Goal: Task Accomplishment & Management: Use online tool/utility

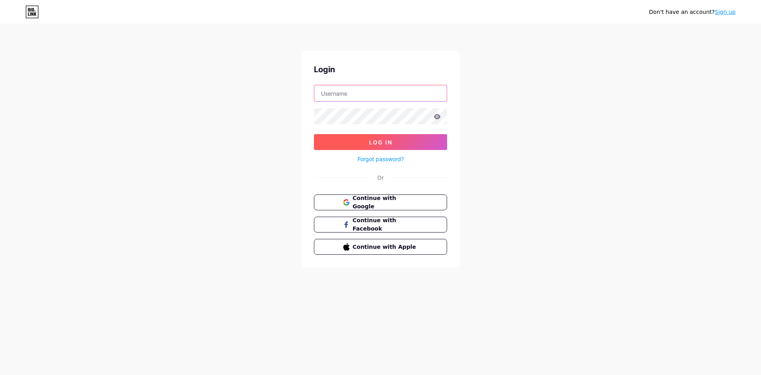
type input "[EMAIL_ADDRESS][DOMAIN_NAME]"
click at [391, 140] on span "Log In" at bounding box center [380, 142] width 23 height 7
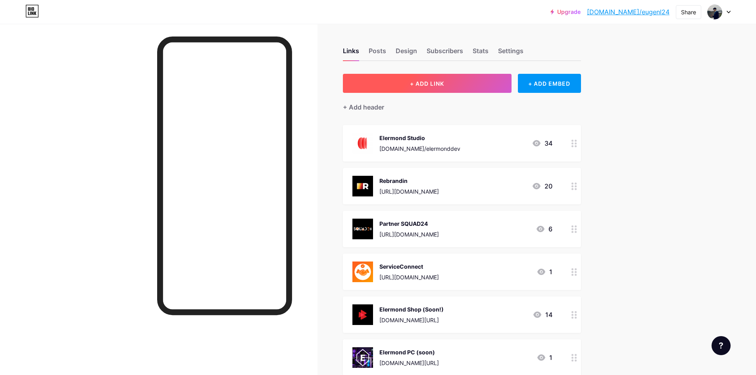
click at [410, 81] on button "+ ADD LINK" at bounding box center [427, 83] width 169 height 19
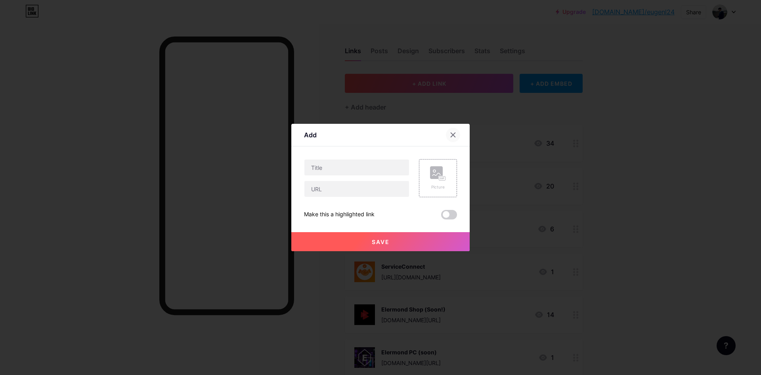
drag, startPoint x: 453, startPoint y: 133, endPoint x: 522, endPoint y: 102, distance: 75.6
click at [453, 132] on icon at bounding box center [453, 135] width 6 height 6
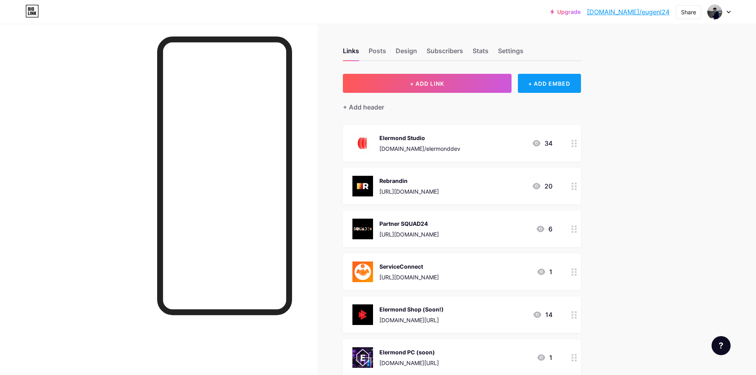
click at [555, 91] on div "+ ADD EMBED" at bounding box center [549, 83] width 63 height 19
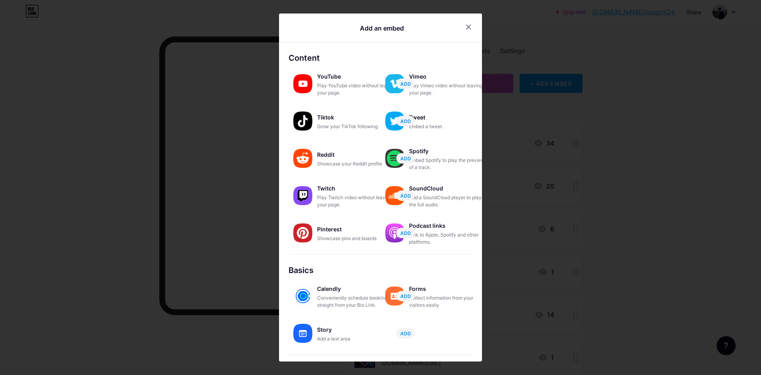
click at [556, 88] on div at bounding box center [380, 187] width 761 height 375
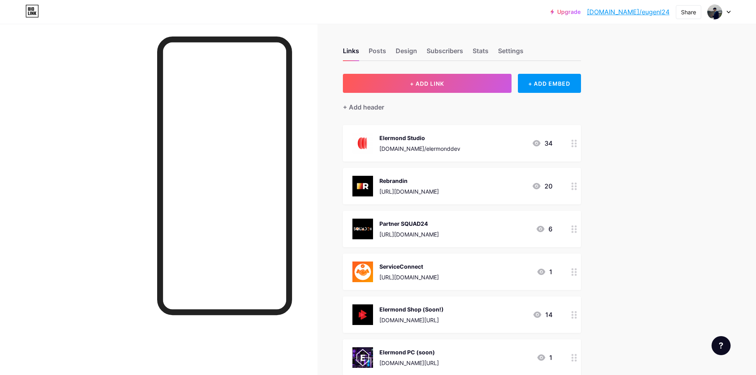
click at [556, 88] on div "+ ADD EMBED" at bounding box center [549, 83] width 63 height 19
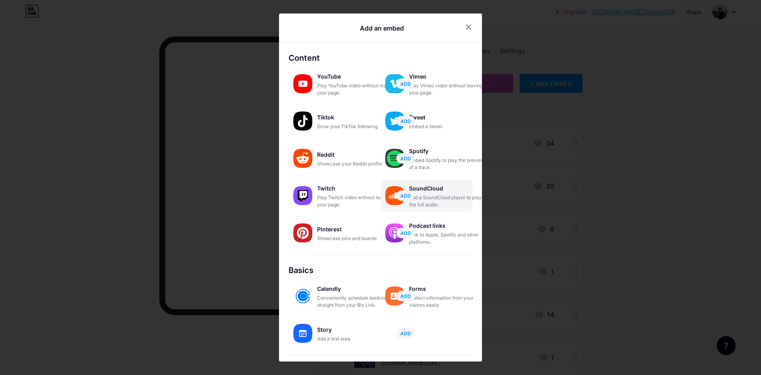
scroll to position [56, 0]
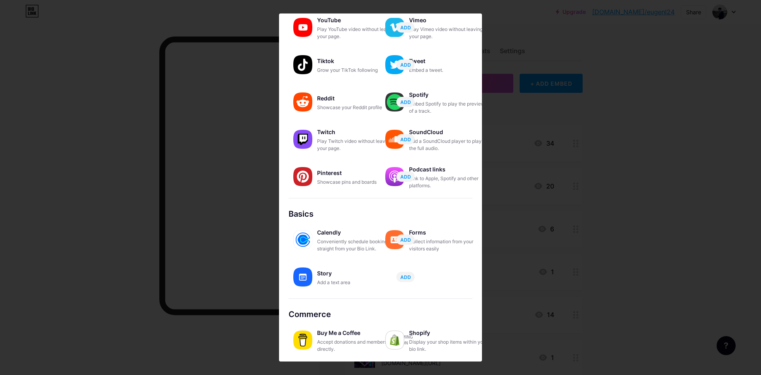
click at [336, 320] on div "Buy Me a Coffee Accept donations and memberships directly. Coming soon Shopify …" at bounding box center [381, 338] width 184 height 37
click at [328, 334] on div "Buy Me a Coffee" at bounding box center [356, 332] width 79 height 11
click at [340, 343] on div "Accept donations and memberships directly." at bounding box center [356, 345] width 79 height 14
click at [316, 347] on div "Buy Me a Coffee Accept donations and memberships directly. Coming soon" at bounding box center [335, 340] width 92 height 32
click at [335, 242] on div "Conveniently schedule bookings straight from your Bio Link." at bounding box center [356, 245] width 79 height 14
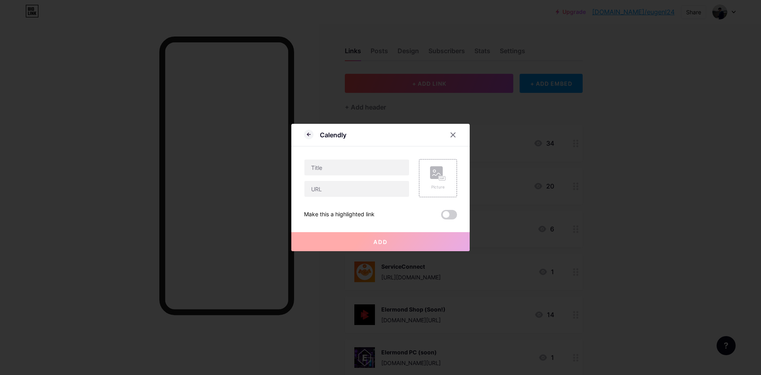
scroll to position [0, 0]
click at [372, 163] on input "text" at bounding box center [357, 167] width 105 height 16
click at [325, 190] on input "text" at bounding box center [357, 189] width 105 height 16
paste input "[URL][DOMAIN_NAME]"
type input "[URL][DOMAIN_NAME]"
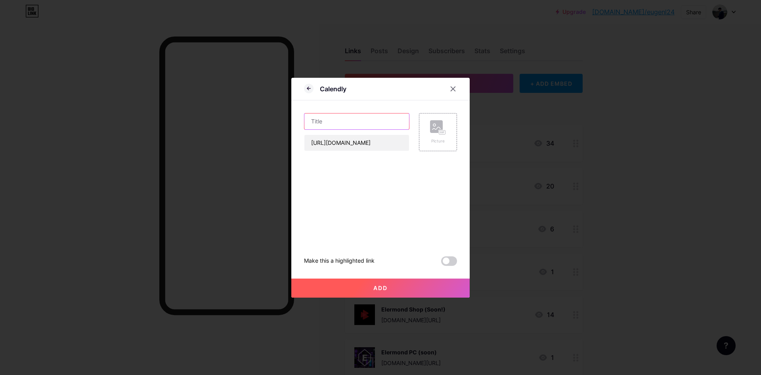
click at [322, 124] on input "text" at bounding box center [357, 121] width 105 height 16
type input "C"
click at [345, 124] on input "text" at bounding box center [357, 121] width 105 height 16
type input "C"
type input "Schedule a meet"
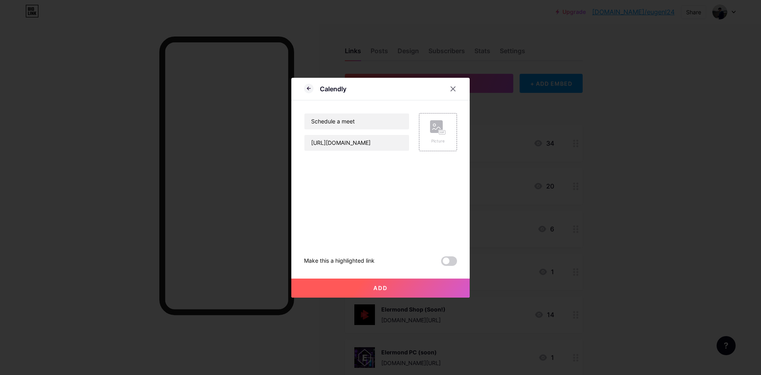
click at [429, 284] on button "Add" at bounding box center [381, 287] width 178 height 19
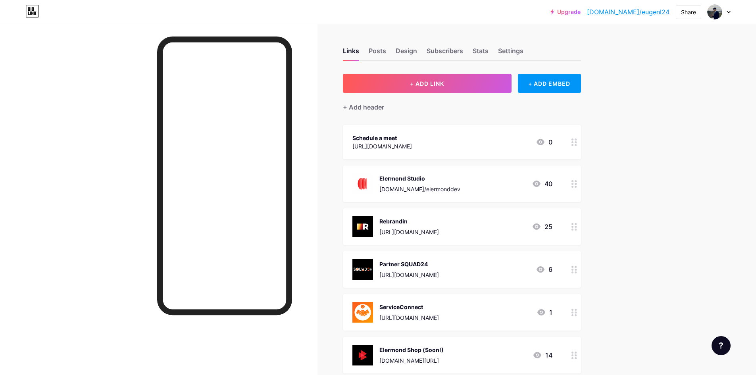
drag, startPoint x: 689, startPoint y: 174, endPoint x: 575, endPoint y: 171, distance: 113.9
click at [689, 174] on div "Upgrade [DOMAIN_NAME]/eugenl... [DOMAIN_NAME]/eugenl24 Share Switch accounts [P…" at bounding box center [378, 290] width 756 height 580
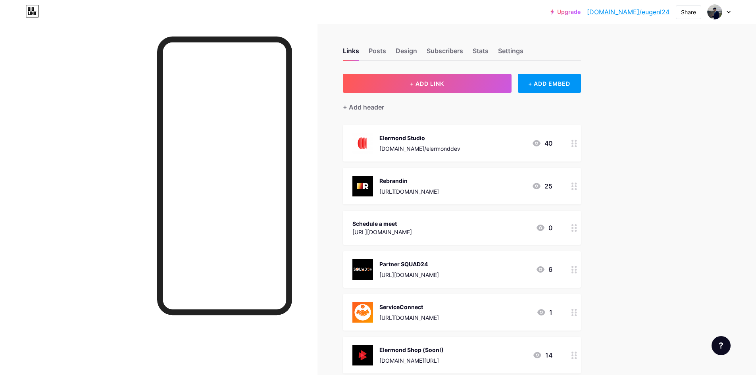
click at [666, 182] on div "Upgrade [DOMAIN_NAME]/eugenl... [DOMAIN_NAME]/eugenl24 Share Switch accounts [P…" at bounding box center [378, 290] width 756 height 580
click at [662, 178] on div "Upgrade [DOMAIN_NAME]/eugenl... [DOMAIN_NAME]/eugenl24 Share Switch accounts [P…" at bounding box center [378, 290] width 756 height 580
click at [636, 106] on div "Upgrade [DOMAIN_NAME]/eugenl... [DOMAIN_NAME]/eugenl24 Share Switch accounts [P…" at bounding box center [378, 290] width 756 height 580
click at [475, 78] on button "+ ADD LINK" at bounding box center [427, 83] width 169 height 19
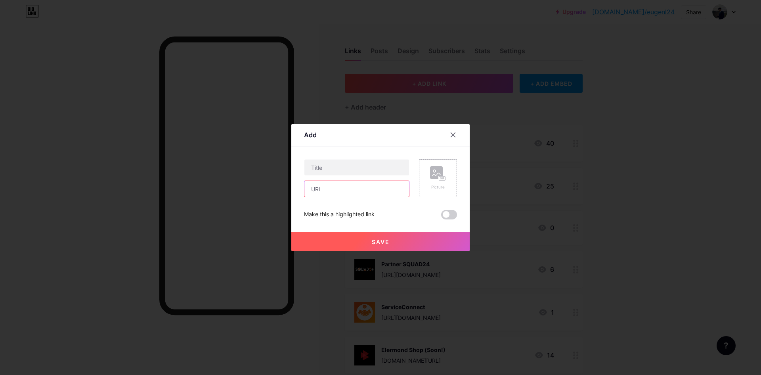
click at [345, 182] on input "text" at bounding box center [357, 189] width 105 height 16
click at [322, 191] on input "ea" at bounding box center [357, 189] width 105 height 16
paste input "[URL][DOMAIN_NAME]"
type input "[URL][DOMAIN_NAME]"
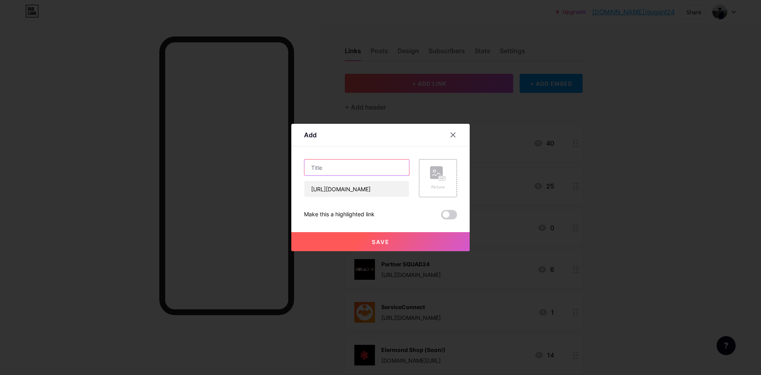
click at [325, 171] on input "text" at bounding box center [357, 167] width 105 height 16
click at [399, 240] on button "Save" at bounding box center [381, 241] width 178 height 19
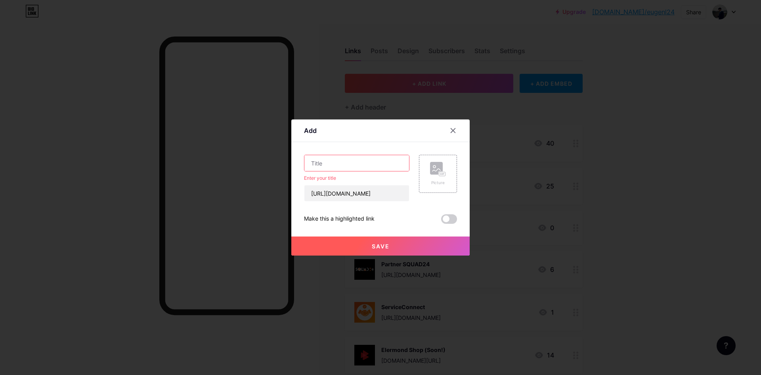
click at [334, 156] on input "text" at bounding box center [357, 163] width 105 height 16
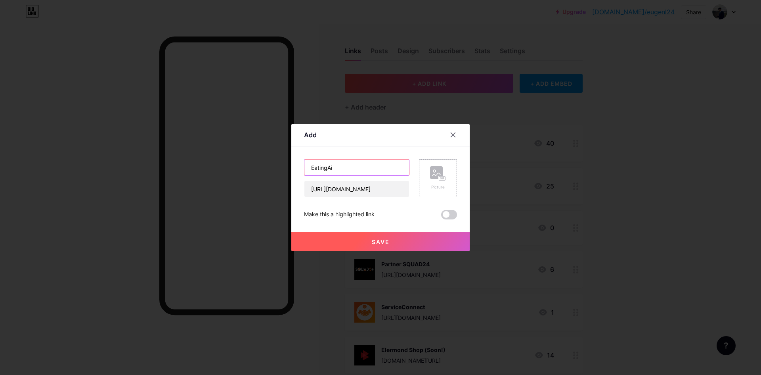
type input "EatingAi"
click at [396, 236] on button "Save" at bounding box center [381, 241] width 178 height 19
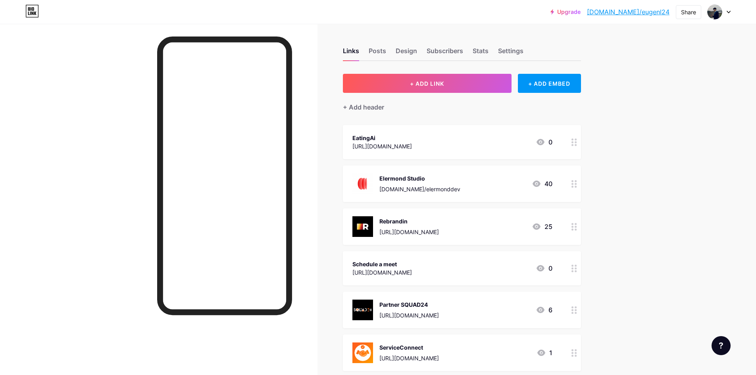
click at [656, 146] on div "Upgrade [DOMAIN_NAME]/eugenl... [DOMAIN_NAME]/eugenl24 Share Switch accounts [P…" at bounding box center [378, 310] width 756 height 620
click at [619, 180] on div "Upgrade [DOMAIN_NAME]/eugenl... [DOMAIN_NAME]/eugenl24 Share Switch accounts [P…" at bounding box center [378, 310] width 756 height 620
click at [538, 182] on icon at bounding box center [536, 184] width 10 height 10
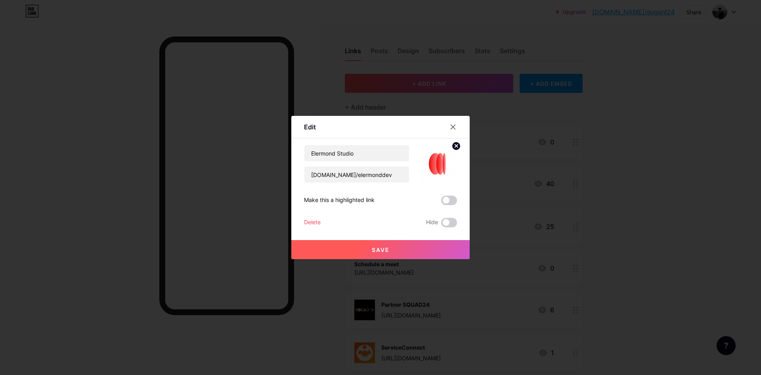
click at [538, 182] on div at bounding box center [380, 187] width 761 height 375
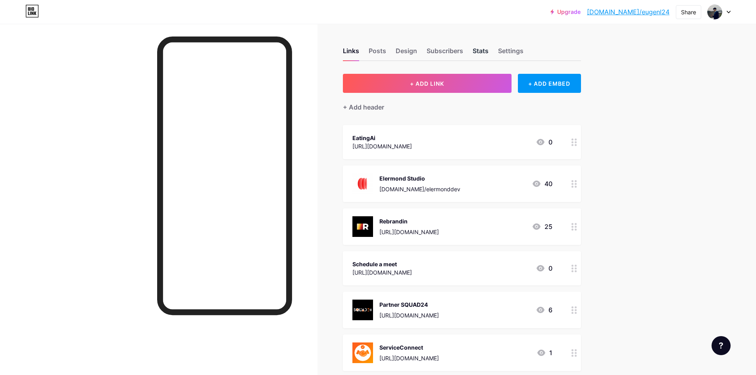
click at [482, 50] on div "Stats" at bounding box center [480, 53] width 16 height 14
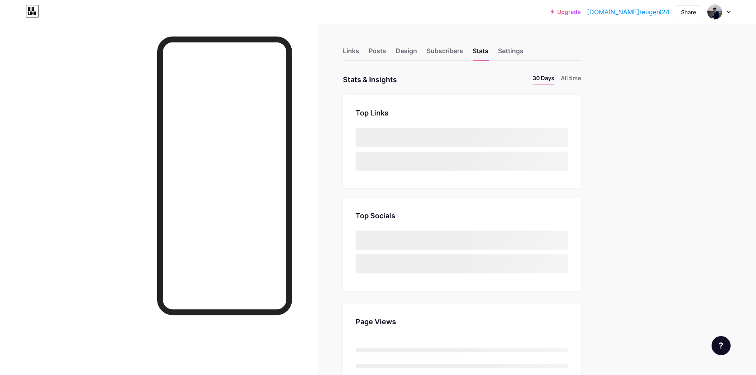
click at [644, 155] on div "Upgrade [DOMAIN_NAME]/eugenl... [DOMAIN_NAME]/eugenl24 Share Switch accounts [P…" at bounding box center [378, 377] width 756 height 754
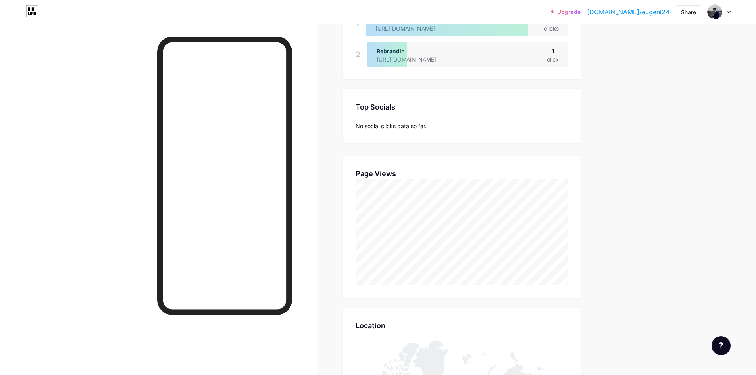
scroll to position [119, 0]
click at [655, 110] on div "Upgrade [DOMAIN_NAME]/eugenl... [DOMAIN_NAME]/eugenl24 Share Switch accounts [P…" at bounding box center [378, 275] width 756 height 788
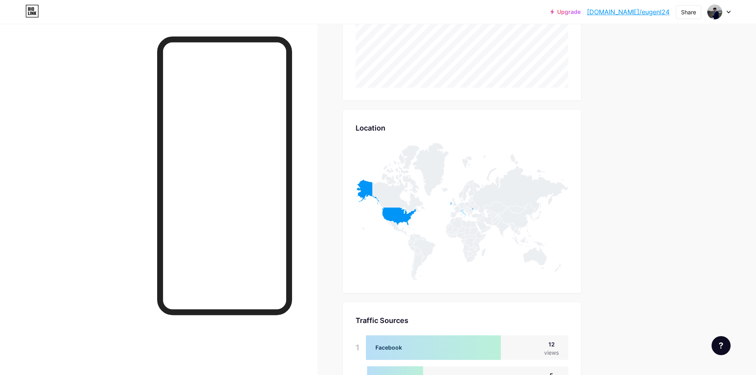
scroll to position [317, 0]
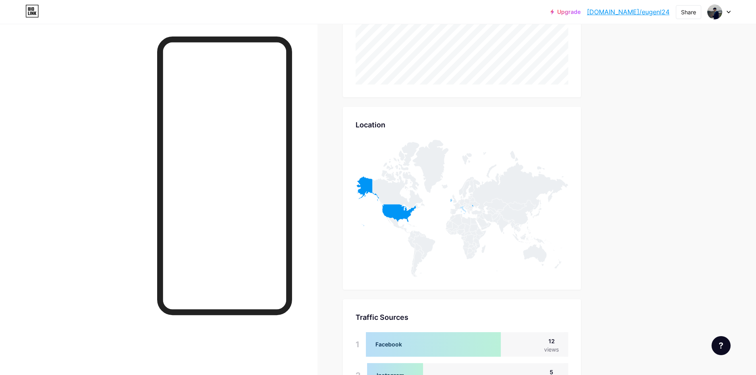
click at [664, 141] on div "Upgrade [DOMAIN_NAME]/eugenl... [DOMAIN_NAME]/eugenl24 Share Switch accounts [P…" at bounding box center [378, 77] width 756 height 788
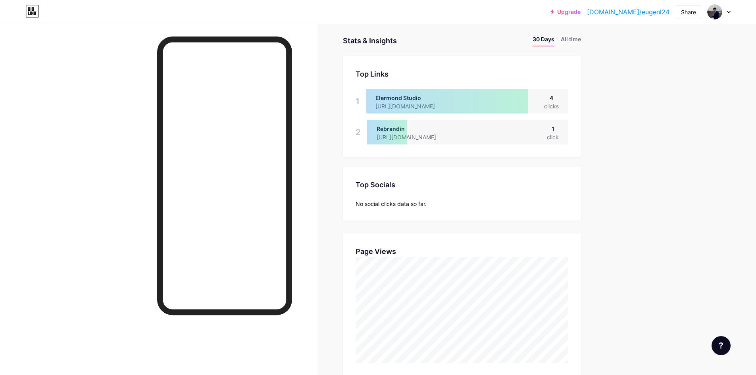
scroll to position [0, 0]
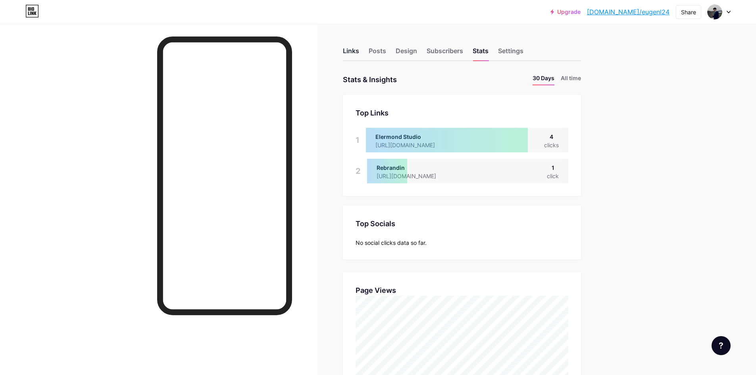
click at [347, 49] on div "Links" at bounding box center [351, 53] width 16 height 14
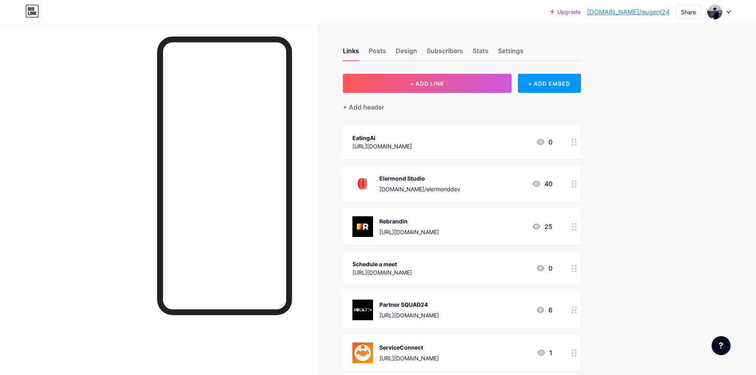
click at [668, 134] on div "Upgrade [DOMAIN_NAME]/eugenl... [DOMAIN_NAME]/eugenl24 Share Switch accounts [P…" at bounding box center [378, 310] width 756 height 620
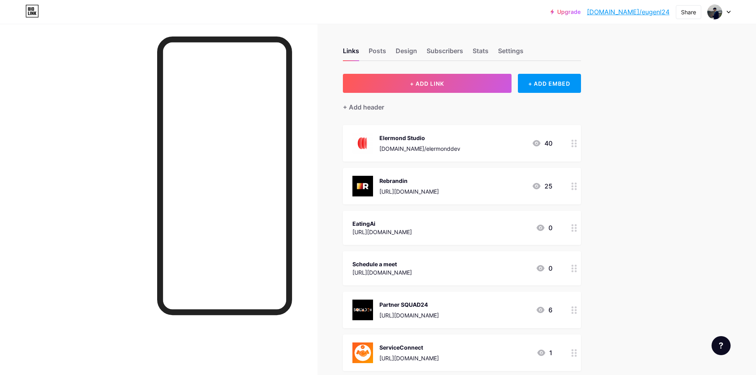
click at [650, 194] on div "Upgrade [DOMAIN_NAME]/eugenl... [DOMAIN_NAME]/eugenl24 Share Switch accounts [P…" at bounding box center [378, 310] width 756 height 620
click at [651, 194] on div "Upgrade [DOMAIN_NAME]/eugenl... [DOMAIN_NAME]/eugenl24 Share Switch accounts [P…" at bounding box center [378, 310] width 756 height 620
click at [596, 124] on div "Links Posts Design Subscribers Stats Settings + ADD LINK + ADD EMBED + Add head…" at bounding box center [307, 322] width 614 height 597
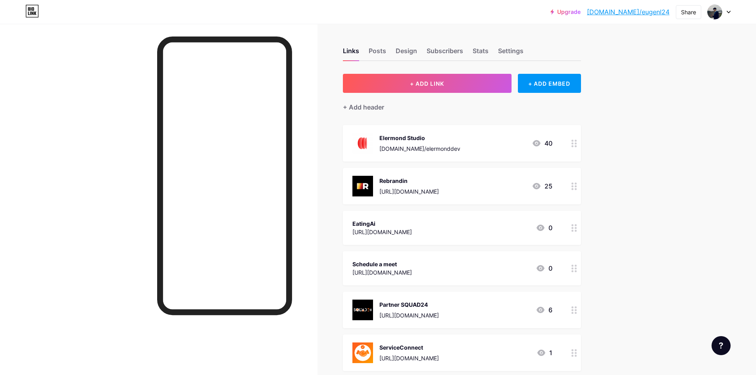
click at [596, 124] on div "Links Posts Design Subscribers Stats Settings + ADD LINK + ADD EMBED + Add head…" at bounding box center [307, 322] width 614 height 597
drag, startPoint x: 415, startPoint y: 107, endPoint x: 340, endPoint y: 33, distance: 105.7
click at [340, 33] on div "Links Posts Design Subscribers Stats Settings + ADD LINK + ADD EMBED + Add head…" at bounding box center [307, 322] width 614 height 597
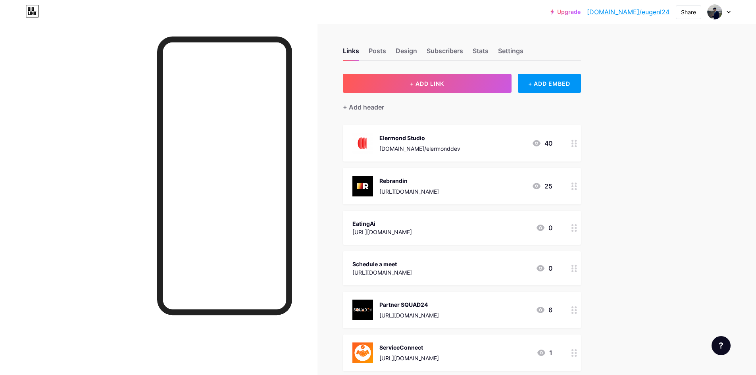
click at [346, 32] on div "Links Posts Design Subscribers Stats Settings + ADD LINK + ADD EMBED + Add head…" at bounding box center [307, 322] width 614 height 597
click at [633, 73] on div "Upgrade [DOMAIN_NAME]/eugenl... [DOMAIN_NAME]/eugenl24 Share Switch accounts [P…" at bounding box center [378, 310] width 756 height 620
click at [709, 180] on div "Upgrade [DOMAIN_NAME]/eugenl... [DOMAIN_NAME]/eugenl24 Share Switch accounts [P…" at bounding box center [378, 310] width 756 height 620
click at [612, 173] on div "Links Posts Design Subscribers Stats Settings + ADD LINK + ADD EMBED + Add head…" at bounding box center [307, 322] width 614 height 597
click at [446, 182] on div "EatingAi [URL][DOMAIN_NAME] 0" at bounding box center [452, 185] width 200 height 18
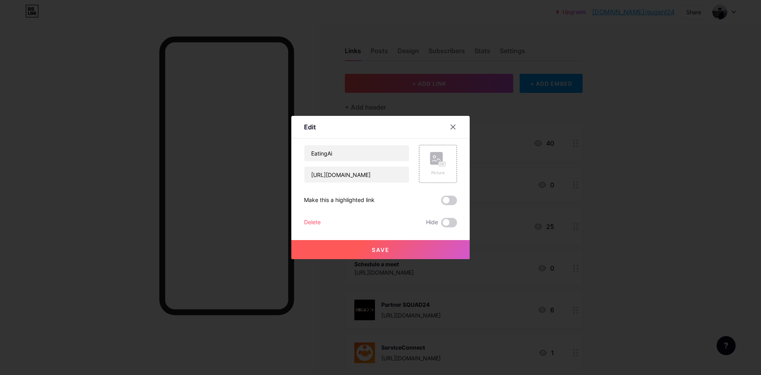
click at [544, 169] on div at bounding box center [380, 187] width 761 height 375
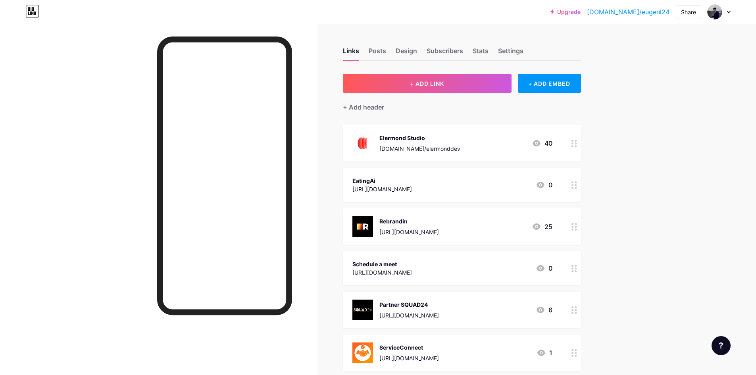
click at [440, 133] on div "Elermond Studio [DOMAIN_NAME]/elermonddev 40" at bounding box center [452, 143] width 200 height 21
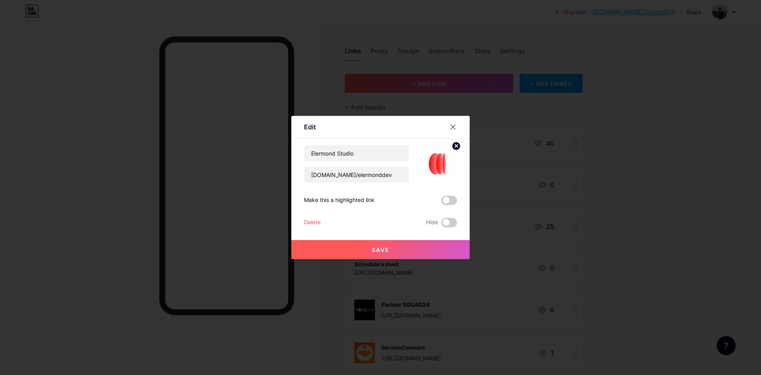
click at [457, 147] on icon at bounding box center [456, 145] width 3 height 3
click at [454, 123] on div at bounding box center [453, 127] width 14 height 14
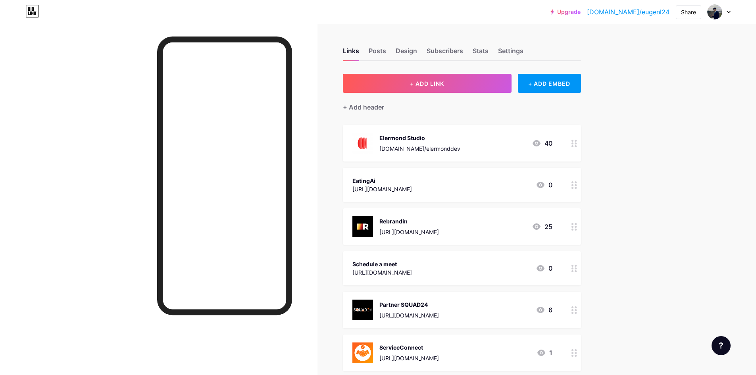
click at [698, 160] on div "Upgrade [DOMAIN_NAME]/eugenl... [DOMAIN_NAME]/eugenl24 Share Switch accounts [P…" at bounding box center [378, 310] width 756 height 620
click at [576, 225] on icon at bounding box center [574, 227] width 6 height 8
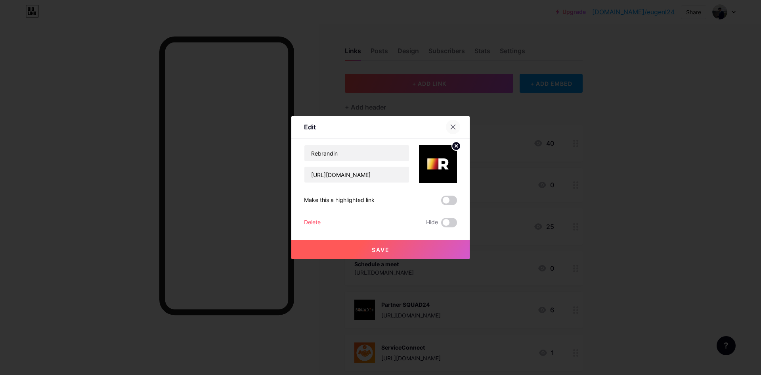
click at [453, 121] on div at bounding box center [453, 127] width 14 height 14
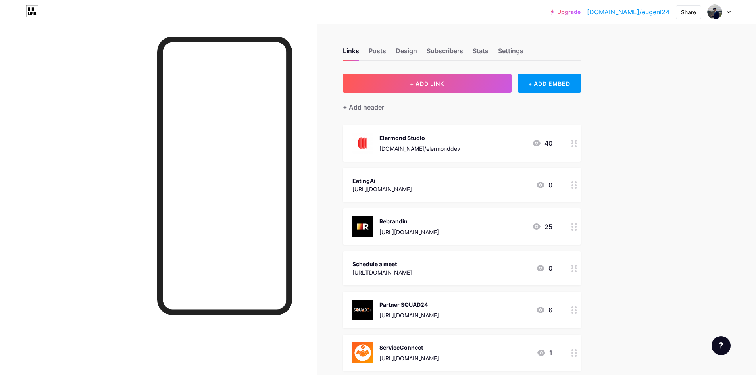
click at [660, 111] on div "Upgrade [DOMAIN_NAME]/eugenl... [DOMAIN_NAME]/eugenl24 Share Switch accounts [P…" at bounding box center [378, 310] width 756 height 620
click at [614, 140] on div "Links Posts Design Subscribers Stats Settings + ADD LINK + ADD EMBED + Add head…" at bounding box center [307, 322] width 614 height 597
click at [613, 84] on div "Links Posts Design Subscribers Stats Settings + ADD LINK + ADD EMBED + Add head…" at bounding box center [307, 322] width 614 height 597
click at [686, 150] on div "Upgrade [DOMAIN_NAME]/eugenl... [DOMAIN_NAME]/eugenl24 Share Switch accounts [P…" at bounding box center [378, 310] width 756 height 620
click at [635, 67] on div "Upgrade [DOMAIN_NAME]/eugenl... [DOMAIN_NAME]/eugenl24 Share Switch accounts [P…" at bounding box center [378, 310] width 756 height 620
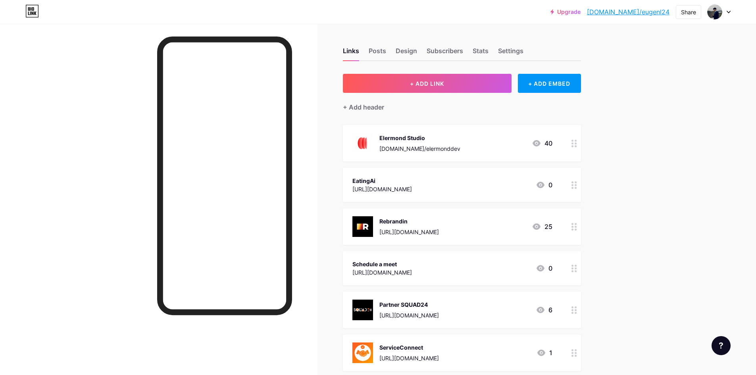
click at [625, 137] on div "Upgrade [DOMAIN_NAME]/eugenl... [DOMAIN_NAME]/eugenl24 Share Switch accounts [P…" at bounding box center [378, 310] width 756 height 620
click at [581, 104] on div "+ Add header" at bounding box center [462, 102] width 238 height 19
click at [453, 137] on div "Elermond Studio [DOMAIN_NAME]/elermonddev 40" at bounding box center [452, 143] width 200 height 21
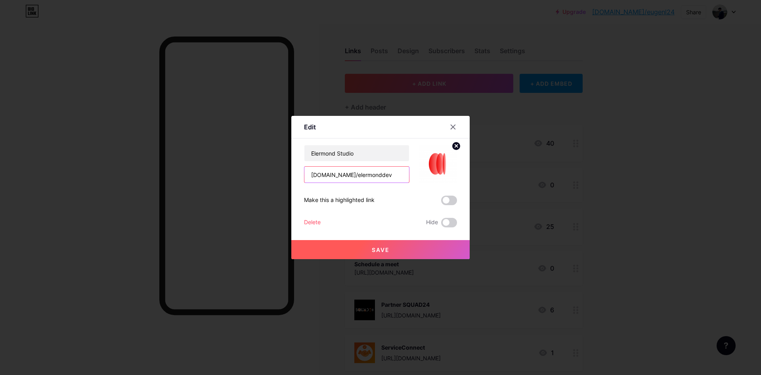
click at [359, 168] on input "[DOMAIN_NAME]/elermonddev" at bounding box center [357, 175] width 105 height 16
click at [612, 94] on div at bounding box center [380, 187] width 761 height 375
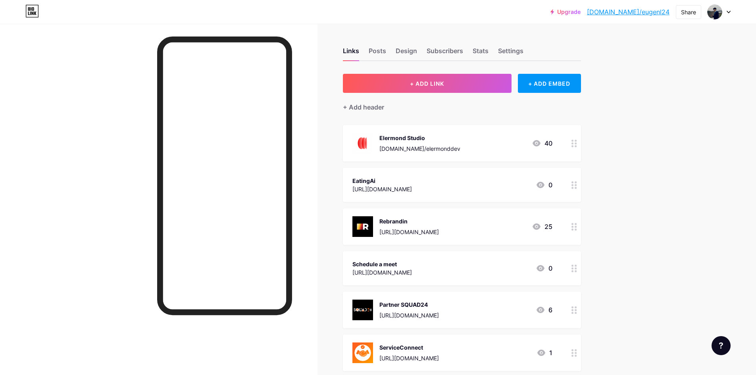
click at [662, 115] on div "Upgrade [DOMAIN_NAME]/eugenl... [DOMAIN_NAME]/eugenl24 Share Switch accounts [P…" at bounding box center [378, 310] width 756 height 620
click at [655, 119] on div "Upgrade [DOMAIN_NAME]/eugenl... [DOMAIN_NAME]/eugenl24 Share Switch accounts [P…" at bounding box center [378, 310] width 756 height 620
click at [396, 105] on div "+ Add header" at bounding box center [462, 102] width 238 height 19
click at [514, 176] on div "EatingAi [URL][DOMAIN_NAME] 0" at bounding box center [452, 185] width 200 height 18
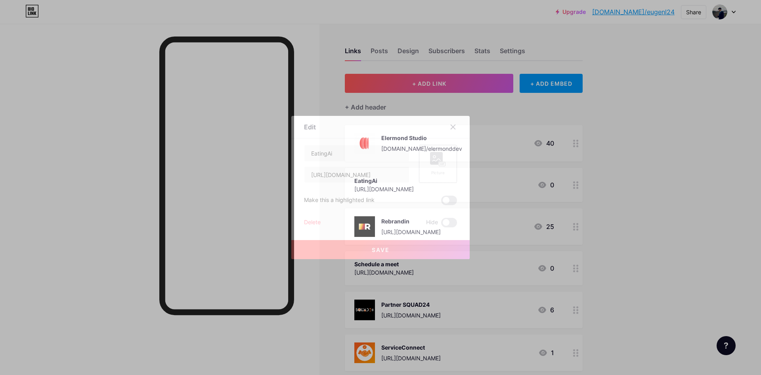
click at [441, 163] on rect at bounding box center [442, 164] width 6 height 4
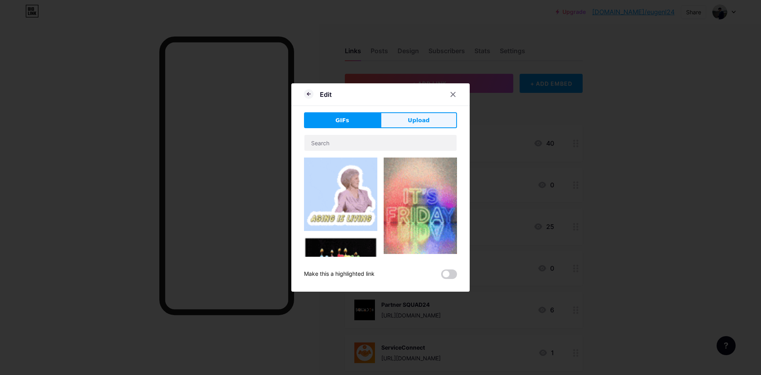
click at [406, 121] on button "Upload" at bounding box center [419, 120] width 77 height 16
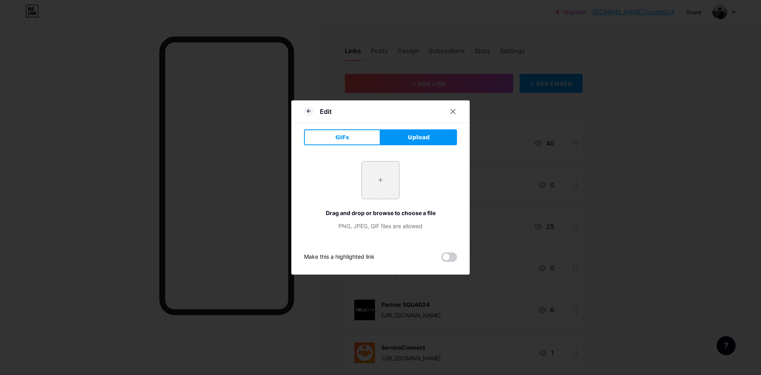
click at [373, 174] on input "file" at bounding box center [380, 179] width 37 height 37
click at [632, 147] on div at bounding box center [380, 187] width 761 height 375
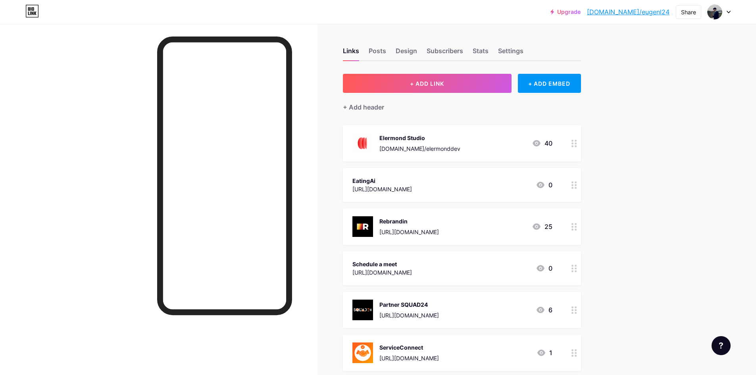
click at [566, 182] on div "EatingAi [URL][DOMAIN_NAME] 0" at bounding box center [462, 185] width 238 height 34
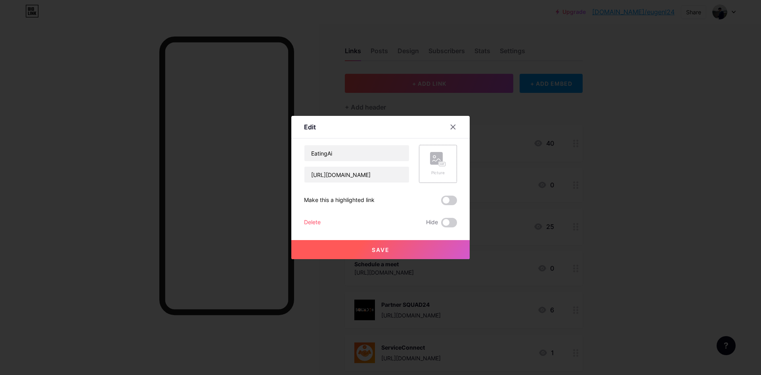
click at [451, 156] on div "Picture" at bounding box center [438, 164] width 38 height 38
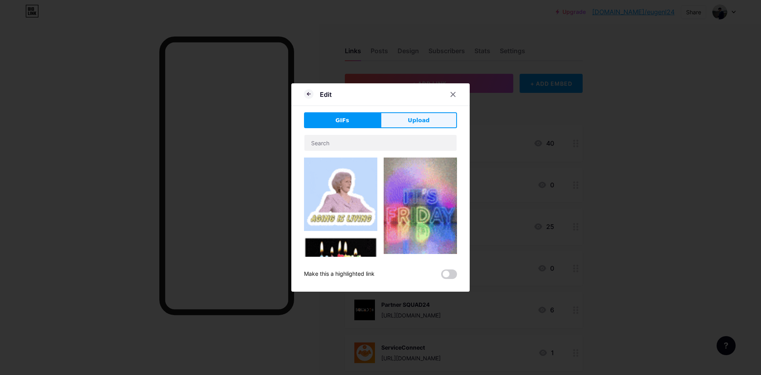
click at [414, 114] on button "Upload" at bounding box center [419, 120] width 77 height 16
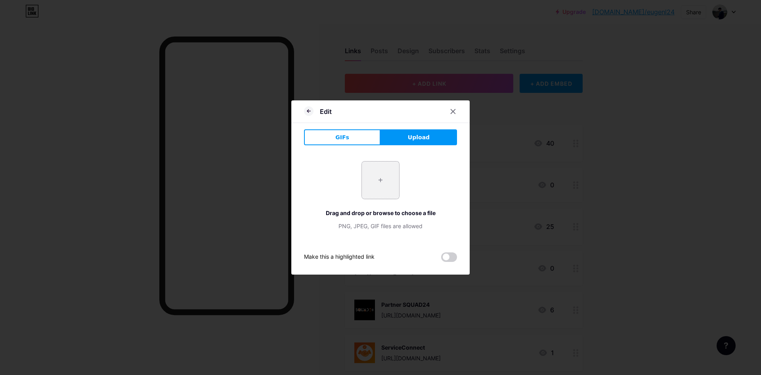
click at [395, 174] on input "file" at bounding box center [380, 179] width 37 height 37
type input "C:\fakepath\icon.png"
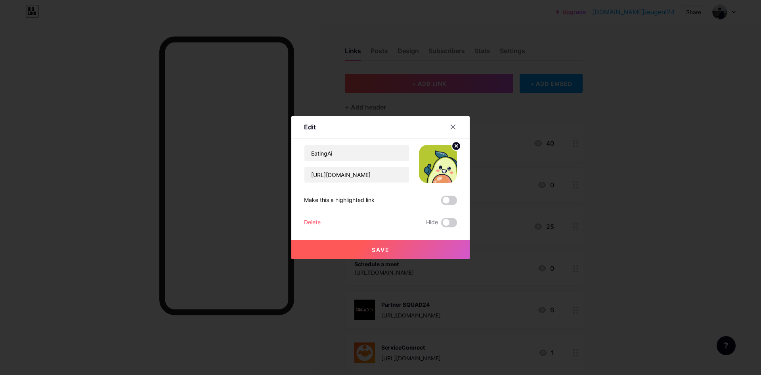
click at [421, 246] on button "Save" at bounding box center [381, 249] width 178 height 19
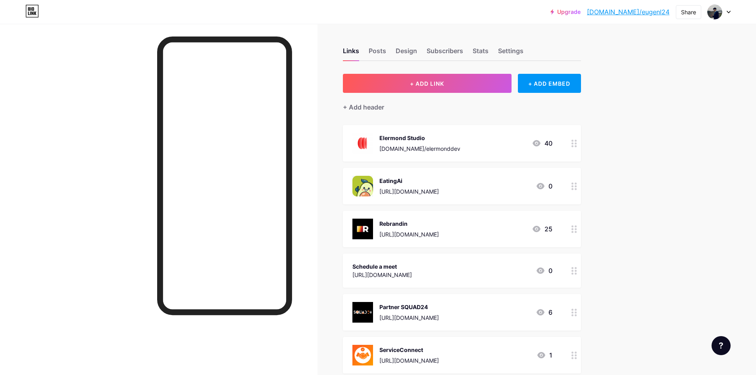
click at [599, 107] on div "Links Posts Design Subscribers Stats Settings + ADD LINK + ADD EMBED + Add head…" at bounding box center [307, 323] width 614 height 599
click at [654, 115] on div "Upgrade [DOMAIN_NAME]/eugenl... [DOMAIN_NAME]/eugenl24 Share Switch accounts [P…" at bounding box center [378, 311] width 756 height 623
click at [618, 159] on div "Upgrade [DOMAIN_NAME]/eugenl... [DOMAIN_NAME]/eugenl24 Share Switch accounts [P…" at bounding box center [378, 311] width 756 height 623
click at [607, 136] on div "Links Posts Design Subscribers Stats Settings + ADD LINK + ADD EMBED + Add head…" at bounding box center [307, 323] width 614 height 599
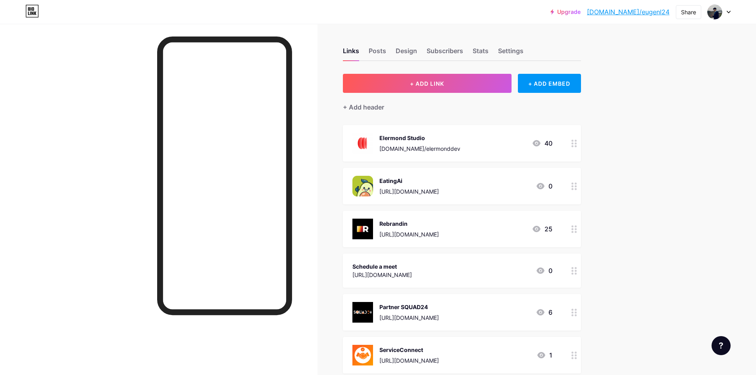
click at [614, 132] on div "Links Posts Design Subscribers Stats Settings + ADD LINK + ADD EMBED + Add head…" at bounding box center [307, 323] width 614 height 599
click at [394, 104] on div "+ Add header" at bounding box center [462, 102] width 238 height 19
click at [395, 104] on div "+ Add header" at bounding box center [462, 102] width 238 height 19
click at [397, 105] on div "+ Add header" at bounding box center [462, 102] width 238 height 19
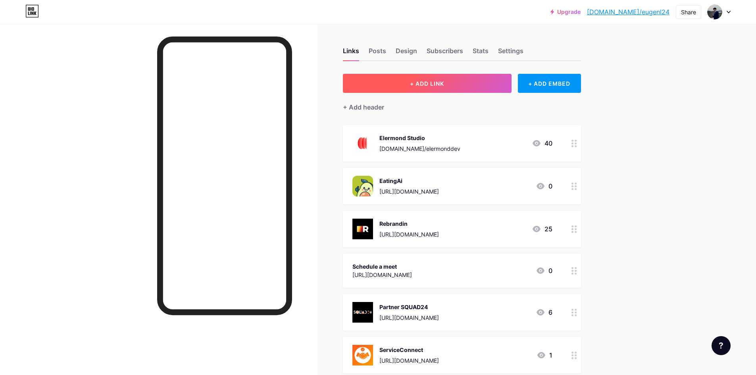
click at [462, 82] on button "+ ADD LINK" at bounding box center [427, 83] width 169 height 19
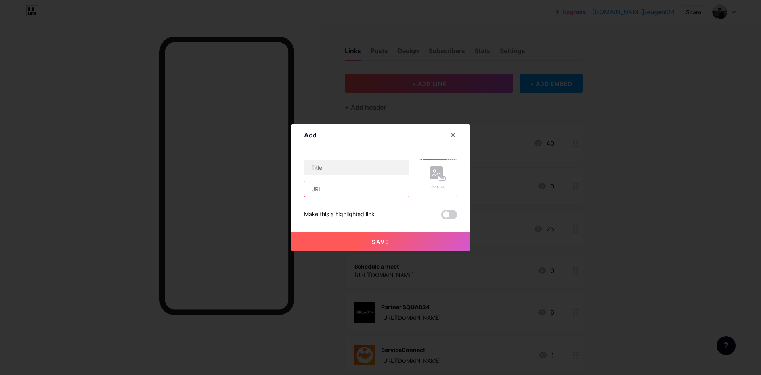
click at [337, 187] on input "text" at bounding box center [357, 189] width 105 height 16
type input "unicflux.md"
click at [330, 165] on input "text" at bounding box center [357, 167] width 105 height 16
type input "unicflux"
click at [447, 171] on div "Picture" at bounding box center [438, 178] width 38 height 38
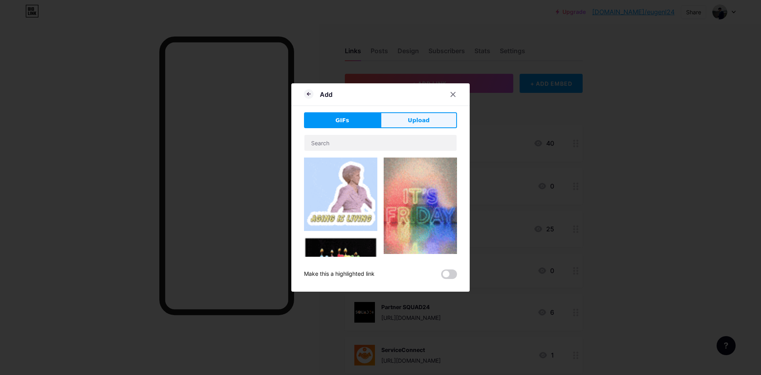
click at [420, 121] on span "Upload" at bounding box center [419, 120] width 22 height 8
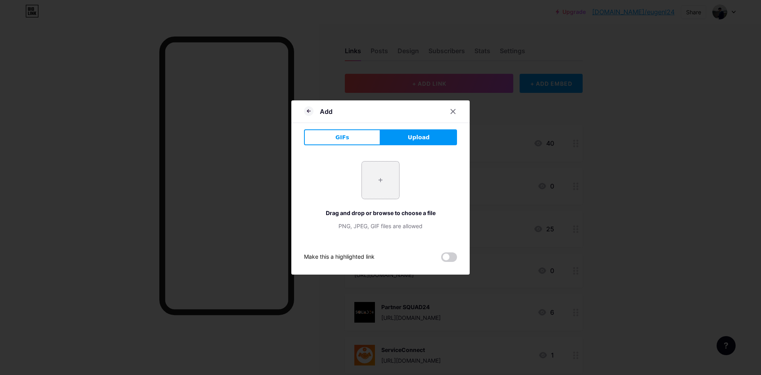
click at [395, 180] on input "file" at bounding box center [380, 179] width 37 height 37
type input "C:\fakepath\ChatGPT Image 10 окт. 2025 г., 10_37_41.png"
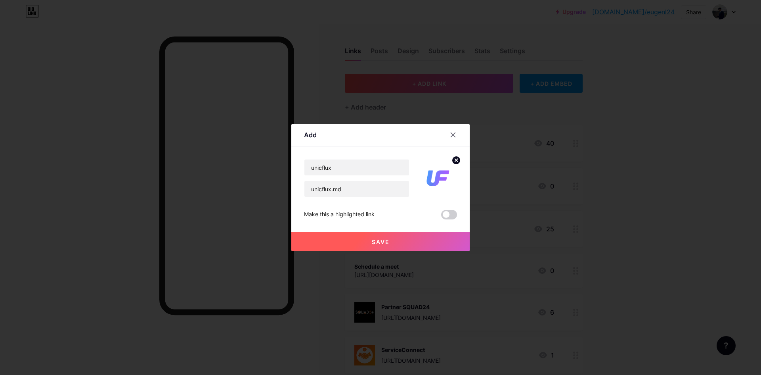
click at [371, 239] on button "Save" at bounding box center [381, 241] width 178 height 19
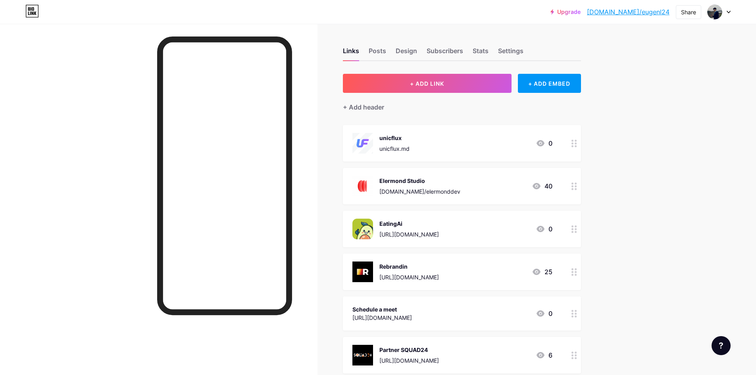
click at [101, 187] on div at bounding box center [158, 211] width 317 height 375
click at [648, 152] on div "Upgrade [DOMAIN_NAME]/eugenl... [DOMAIN_NAME]/eugenl24 Share Switch accounts [P…" at bounding box center [378, 333] width 756 height 666
click at [687, 228] on div "Upgrade [DOMAIN_NAME]/eugenl... [DOMAIN_NAME]/eugenl24 Share Switch accounts [P…" at bounding box center [378, 333] width 756 height 666
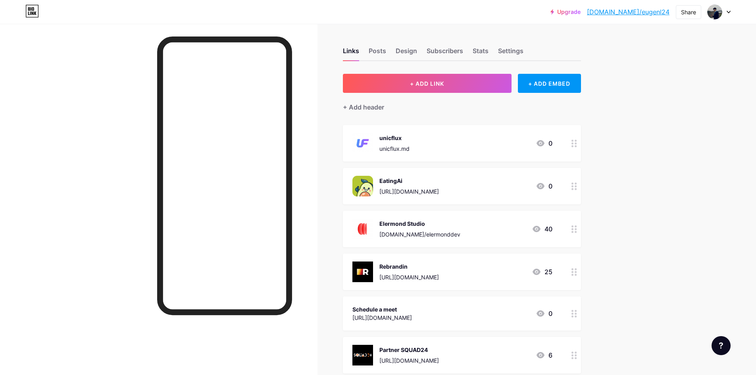
click at [710, 196] on div "Upgrade [DOMAIN_NAME]/eugenl... [DOMAIN_NAME]/eugenl24 Share Switch accounts [P…" at bounding box center [378, 333] width 756 height 666
click at [684, 169] on div "Upgrade [DOMAIN_NAME]/eugenl... [DOMAIN_NAME]/eugenl24 Share Switch accounts [P…" at bounding box center [378, 333] width 756 height 666
click at [46, 194] on div at bounding box center [158, 211] width 317 height 375
click at [61, 188] on div at bounding box center [158, 211] width 317 height 375
click at [644, 139] on div "Upgrade [DOMAIN_NAME]/eugenl... [DOMAIN_NAME]/eugenl24 Share Switch accounts [P…" at bounding box center [378, 333] width 756 height 666
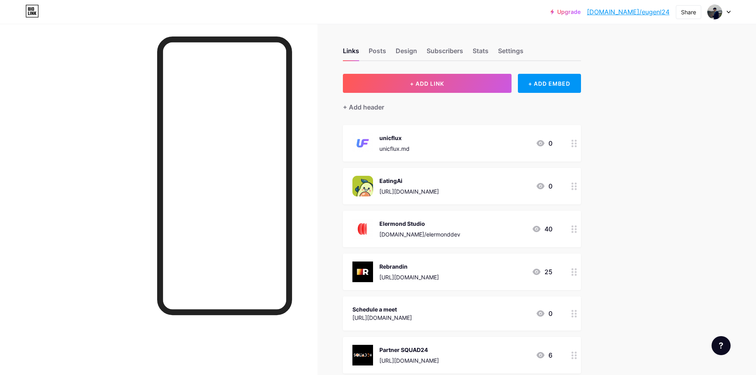
click at [644, 139] on div "Upgrade [DOMAIN_NAME]/eugenl... [DOMAIN_NAME]/eugenl24 Share Switch accounts [P…" at bounding box center [378, 333] width 756 height 666
click at [24, 186] on div at bounding box center [158, 211] width 317 height 375
click at [597, 179] on div "Links Posts Design Subscribers Stats Settings + ADD LINK + ADD EMBED + Add head…" at bounding box center [307, 345] width 614 height 642
click at [650, 169] on div "Upgrade [DOMAIN_NAME]/eugenl... [DOMAIN_NAME]/eugenl24 Share Switch accounts [P…" at bounding box center [378, 333] width 756 height 666
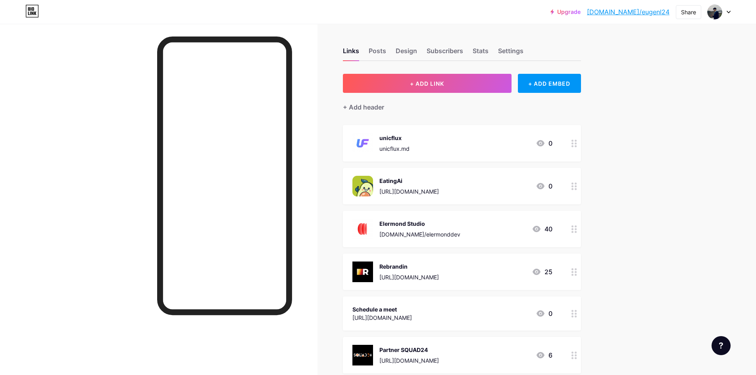
click at [631, 159] on div "Upgrade [DOMAIN_NAME]/eugenl... [DOMAIN_NAME]/eugenl24 Share Switch accounts [P…" at bounding box center [378, 333] width 756 height 666
click at [677, 146] on div "Upgrade [DOMAIN_NAME]/eugenl... [DOMAIN_NAME]/eugenl24 Share Switch accounts [P…" at bounding box center [378, 333] width 756 height 666
